Goal: Find specific page/section: Find specific page/section

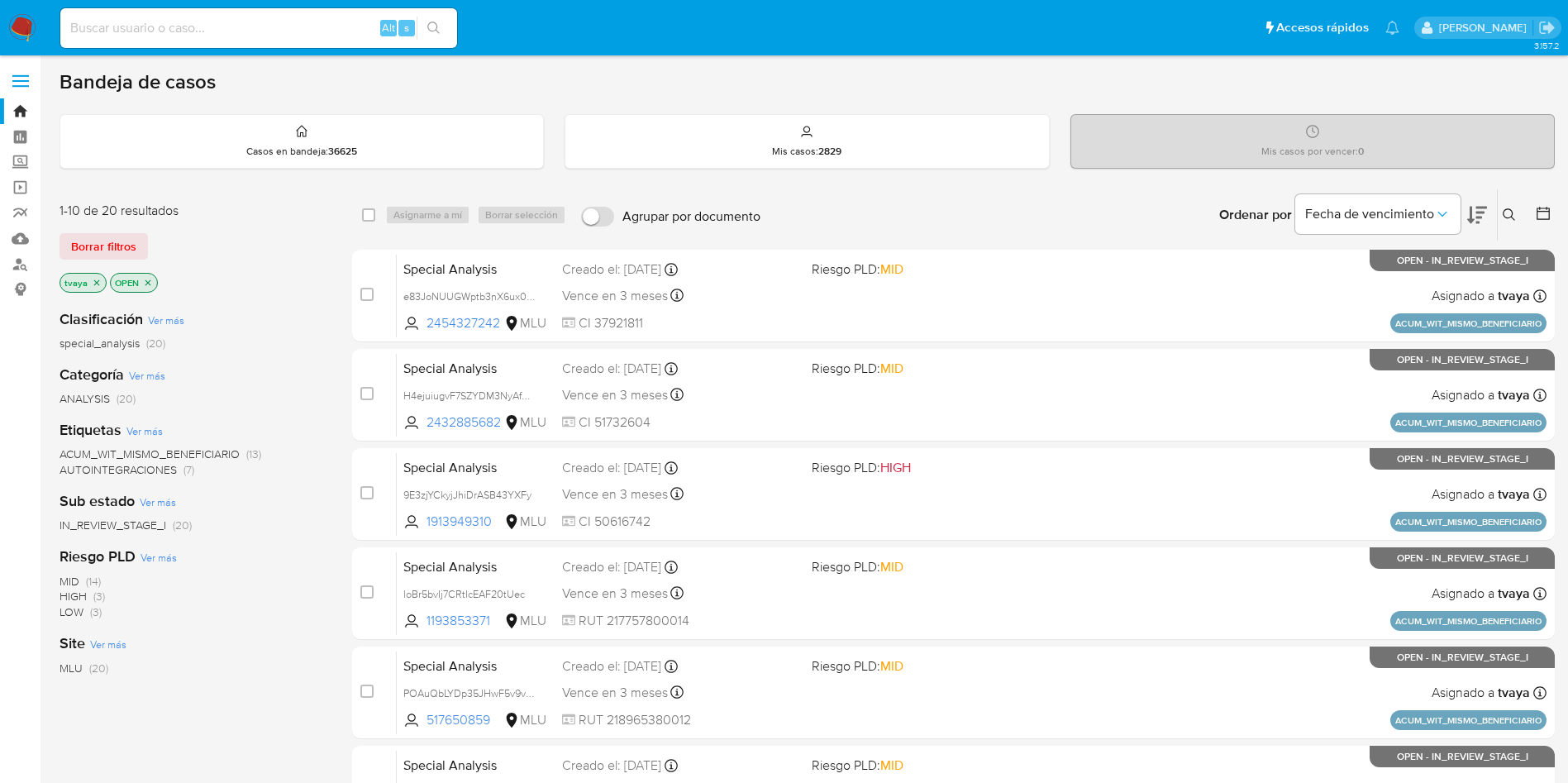
click at [194, 672] on div "MLU (20)" at bounding box center [193, 669] width 267 height 16
click at [190, 637] on div "Site Ver más MLU (20)" at bounding box center [193, 654] width 267 height 43
